Goal: Information Seeking & Learning: Learn about a topic

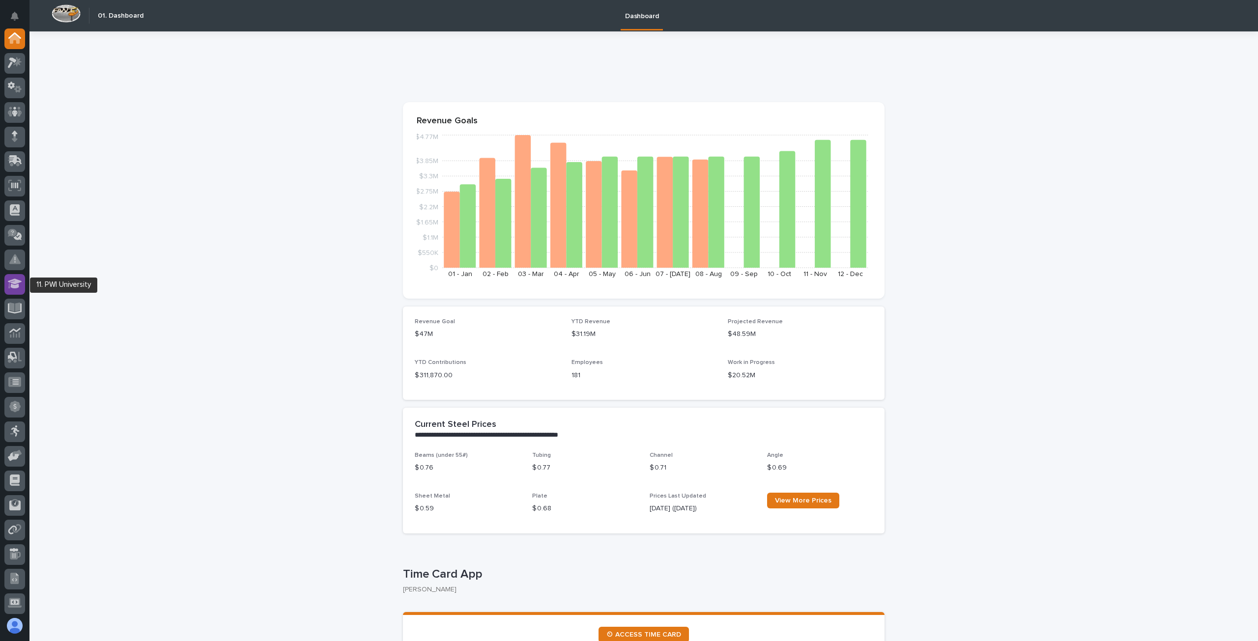
click at [14, 286] on icon at bounding box center [15, 284] width 14 height 10
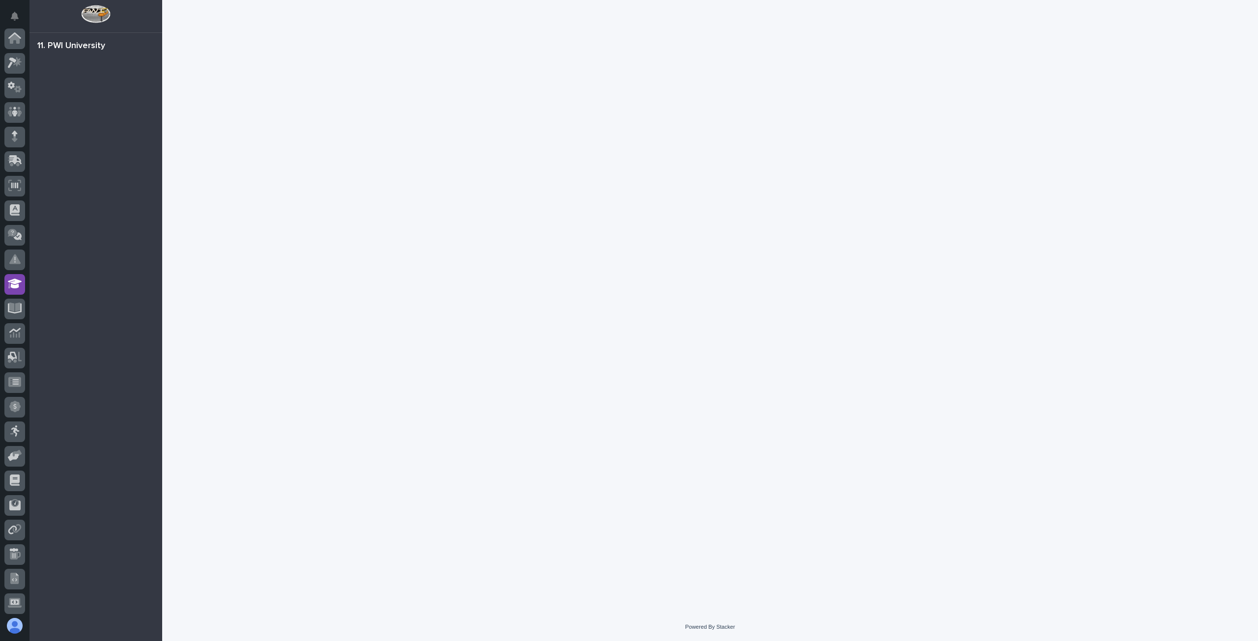
scroll to position [100, 0]
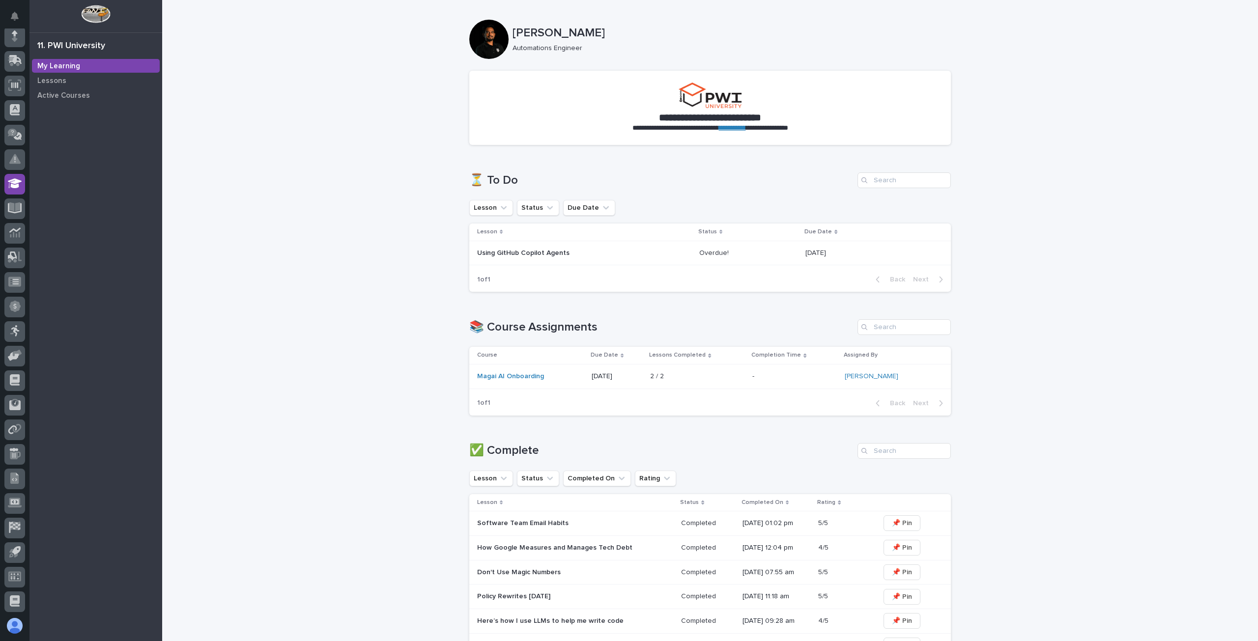
click at [510, 250] on p "Using GitHub Copilot Agents" at bounding box center [563, 253] width 172 height 8
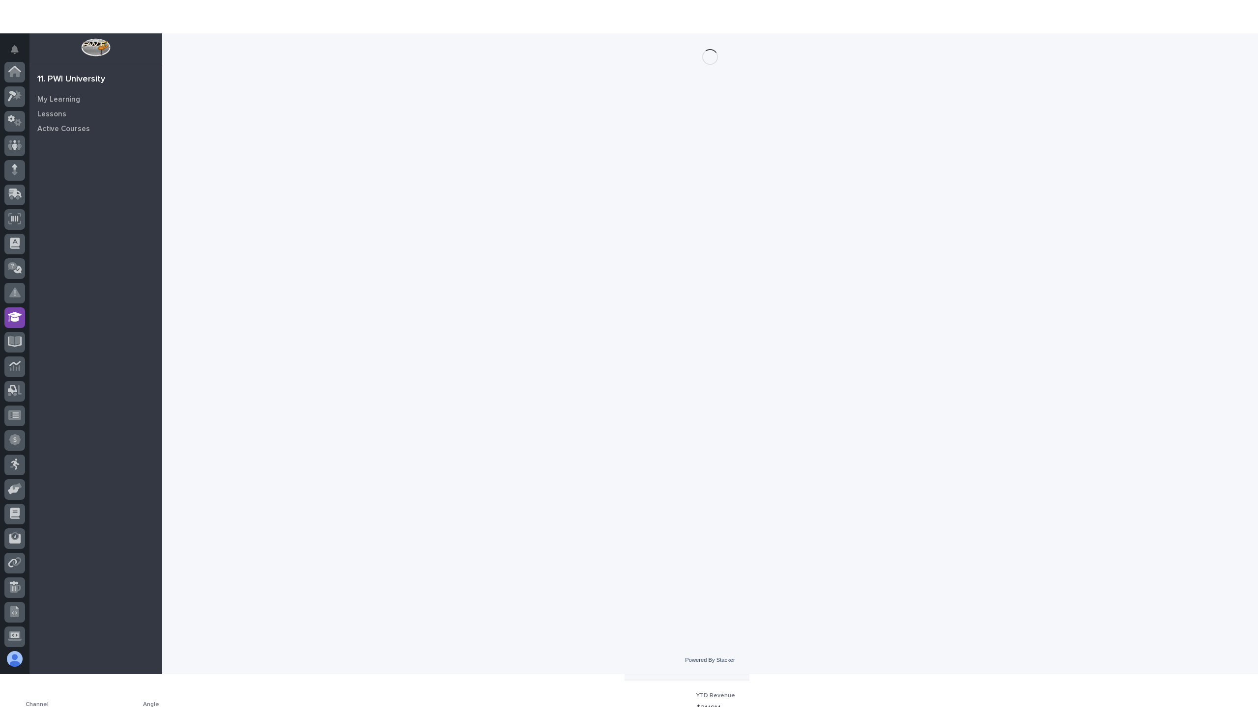
scroll to position [100, 0]
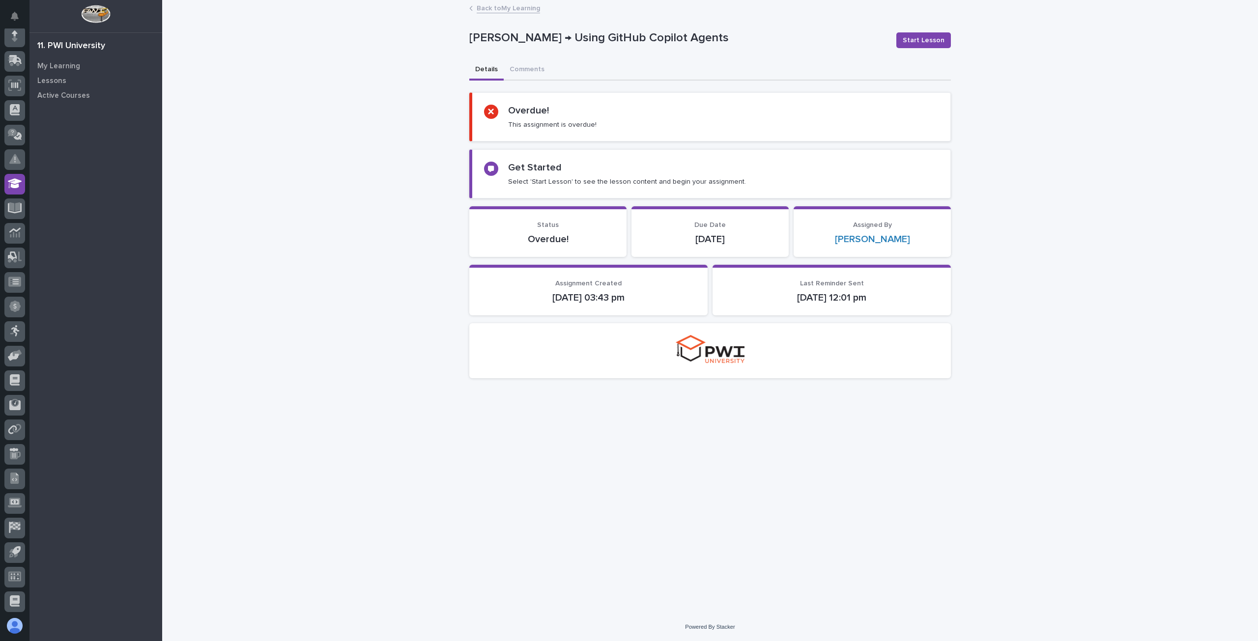
click at [528, 167] on h2 "Get Started" at bounding box center [535, 168] width 54 height 12
click at [929, 43] on span "Start Lesson" at bounding box center [923, 40] width 42 height 10
drag, startPoint x: 928, startPoint y: 38, endPoint x: 923, endPoint y: 40, distance: 6.2
click at [928, 37] on span "Start Lesson" at bounding box center [923, 40] width 42 height 10
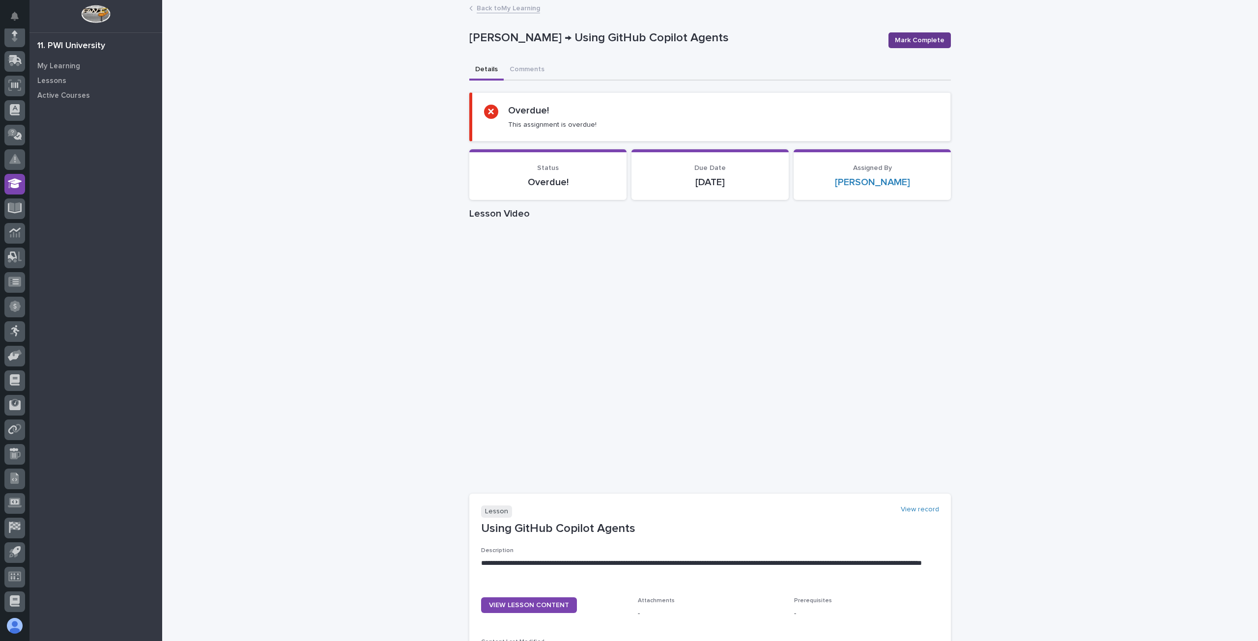
click at [912, 38] on span "Mark Complete" at bounding box center [920, 40] width 50 height 10
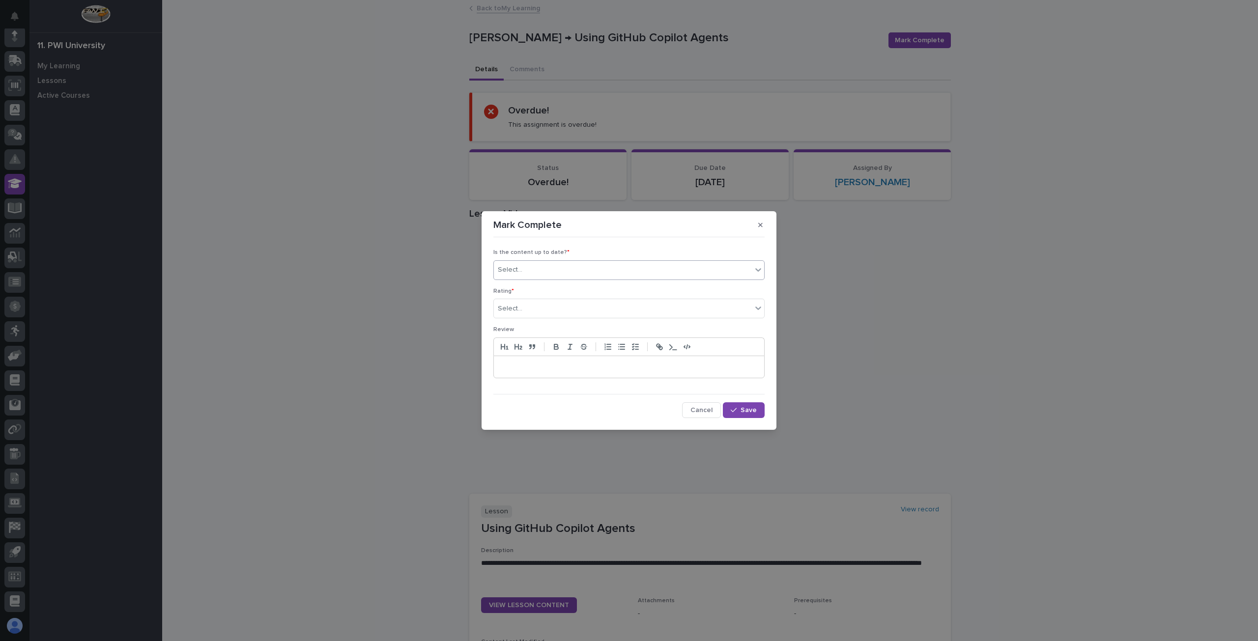
click at [587, 268] on div "Select..." at bounding box center [623, 270] width 258 height 16
click at [551, 308] on div "⚠️ some things are out of date" at bounding box center [629, 306] width 270 height 17
click at [551, 304] on div "Select..." at bounding box center [623, 309] width 258 height 16
click at [527, 347] on div "⭐⭐⭐⭐" at bounding box center [629, 344] width 270 height 17
click at [529, 367] on p at bounding box center [628, 367] width 255 height 10
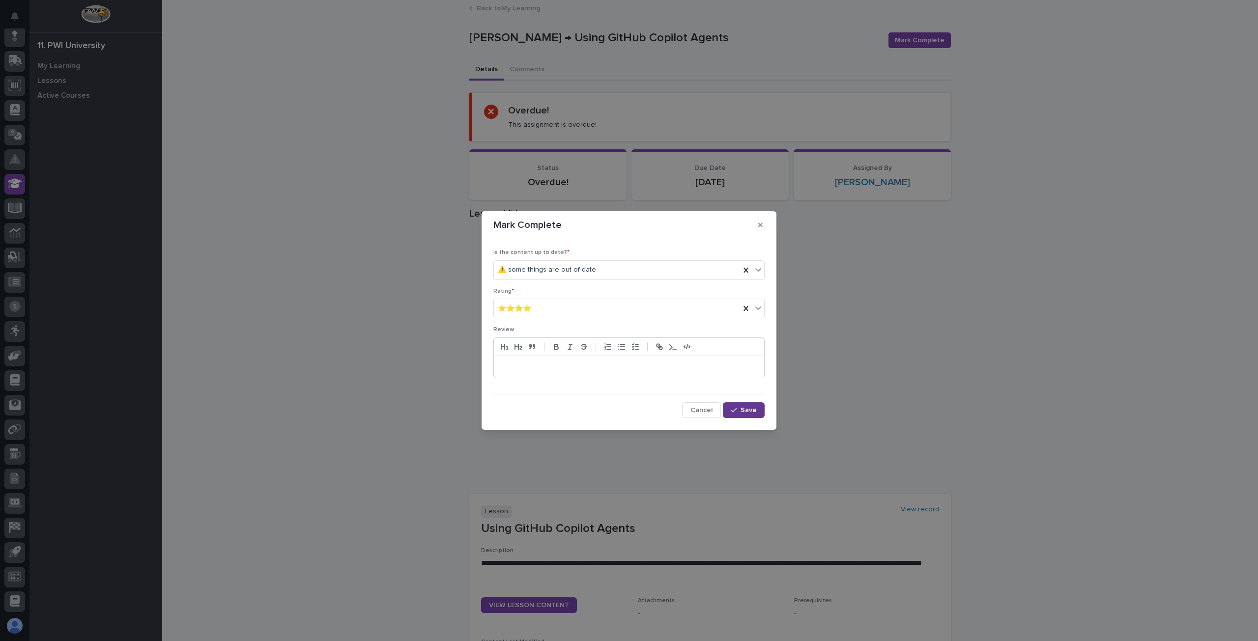
click at [744, 407] on span "Save" at bounding box center [748, 410] width 16 height 7
